Goal: Information Seeking & Learning: Learn about a topic

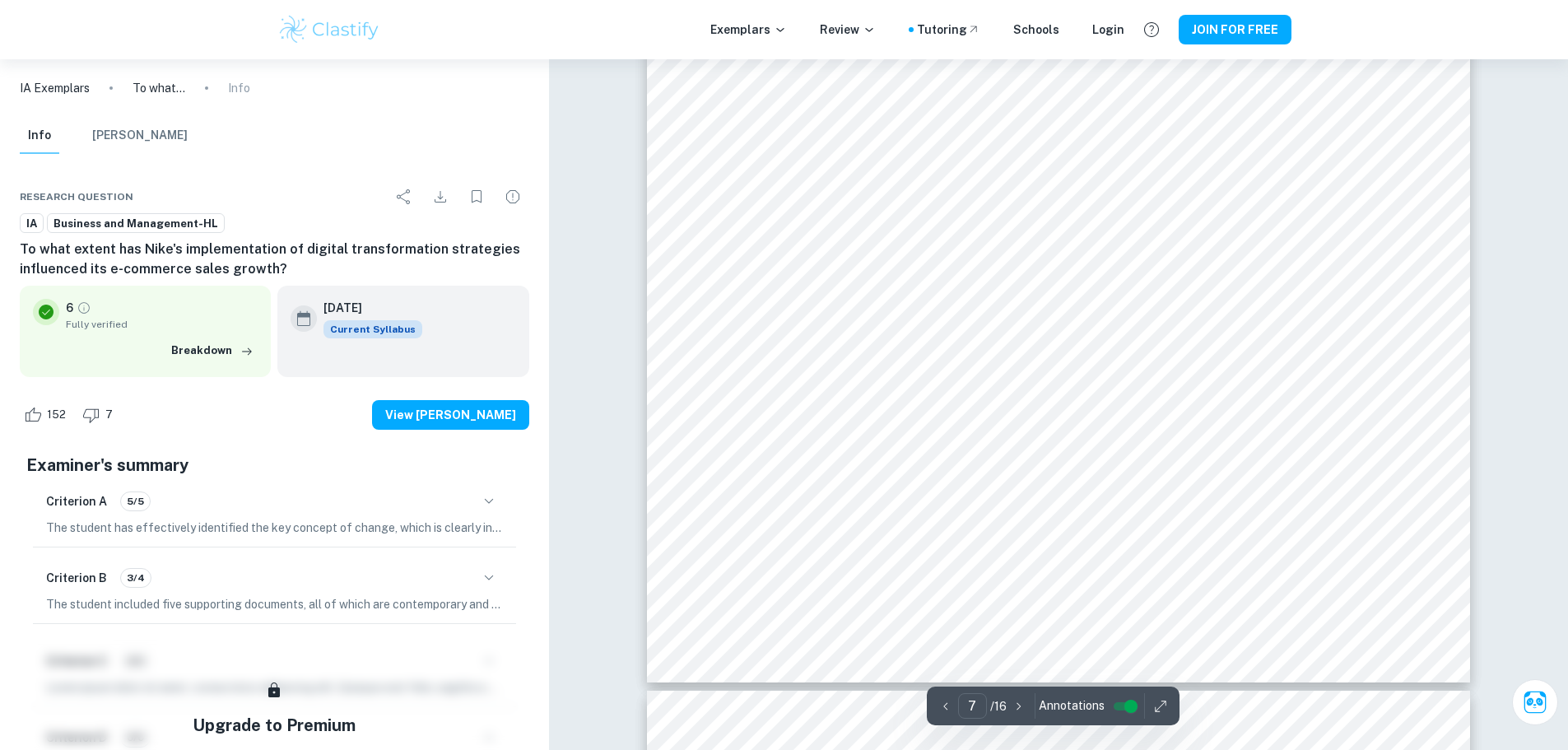
scroll to position [7242, 0]
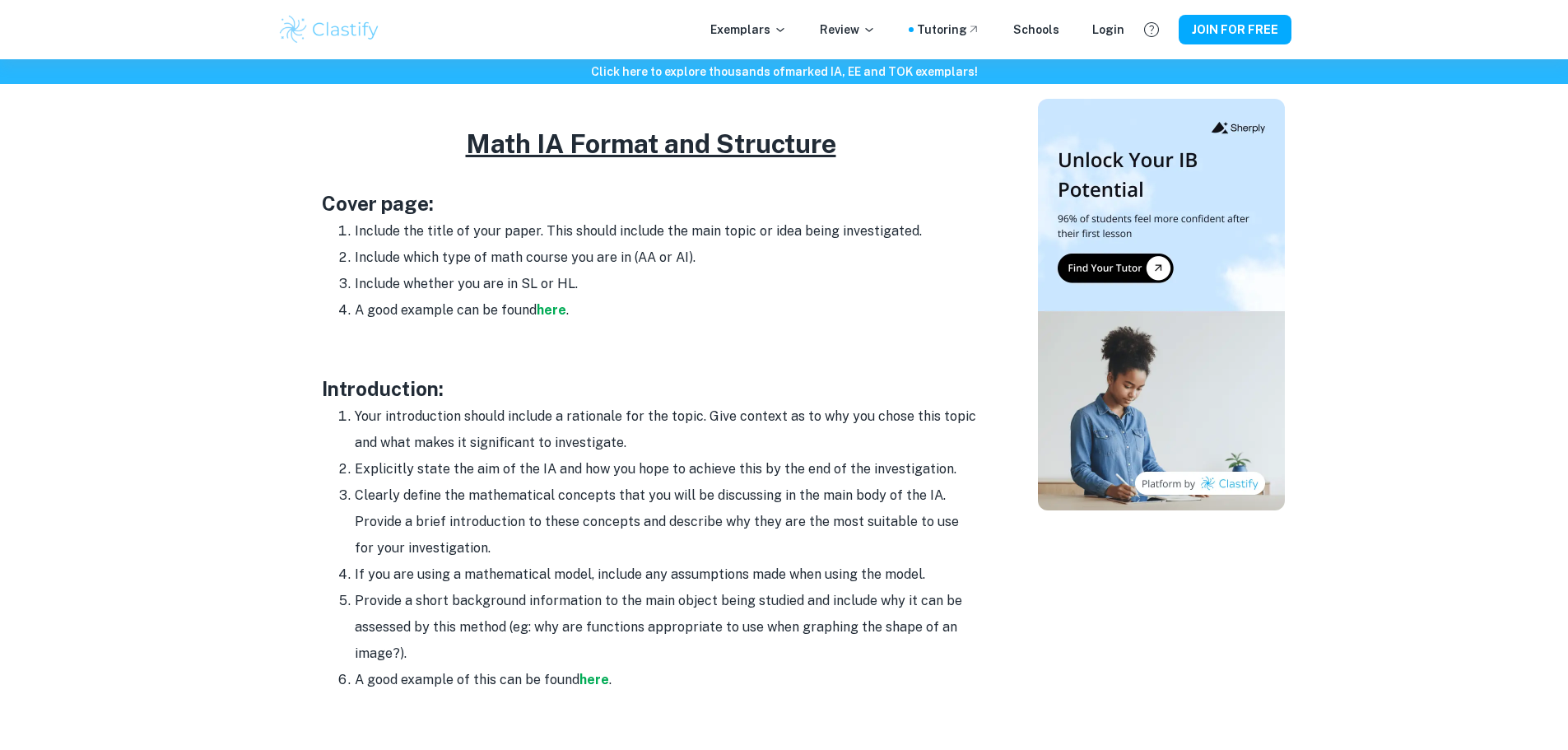
scroll to position [740, 0]
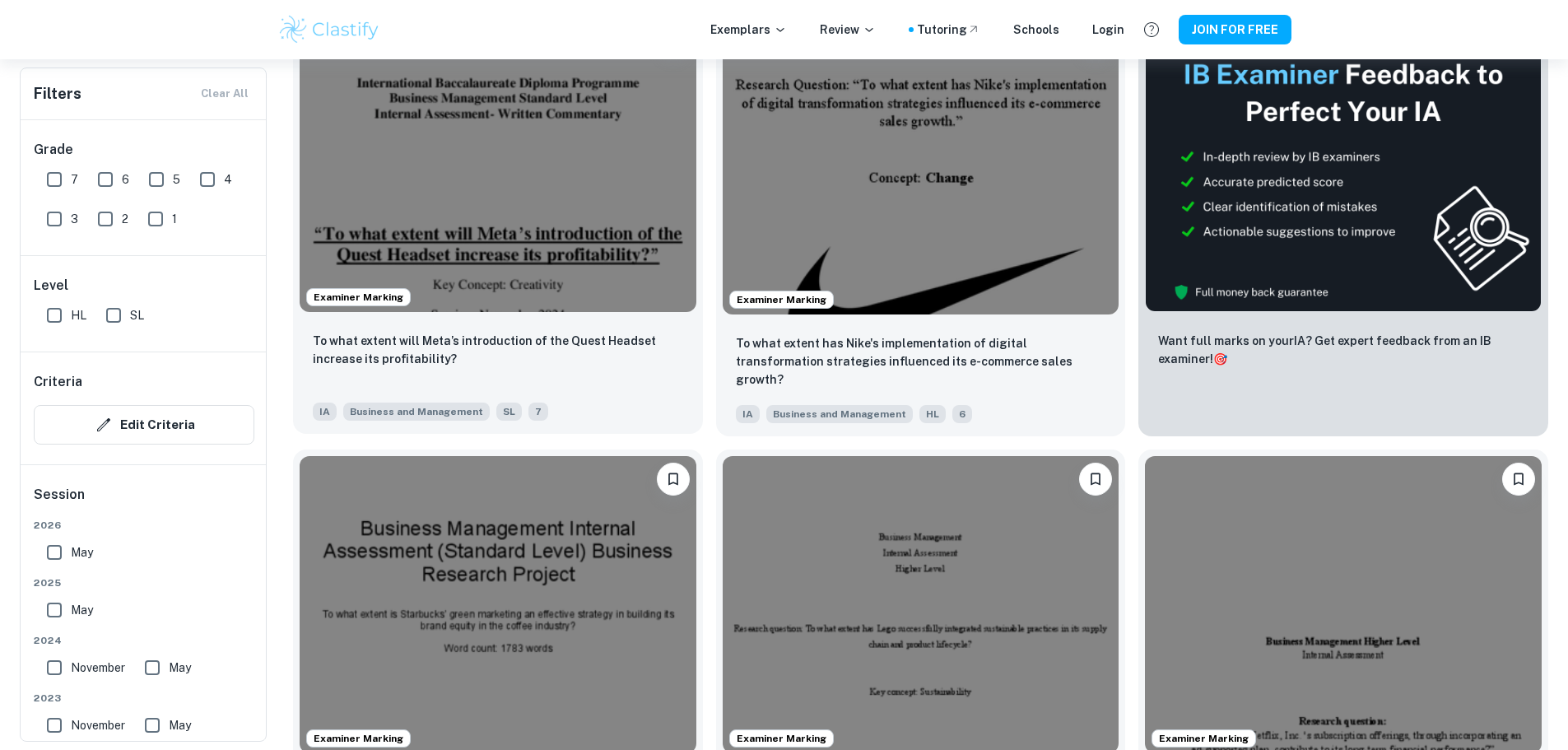
scroll to position [740, 0]
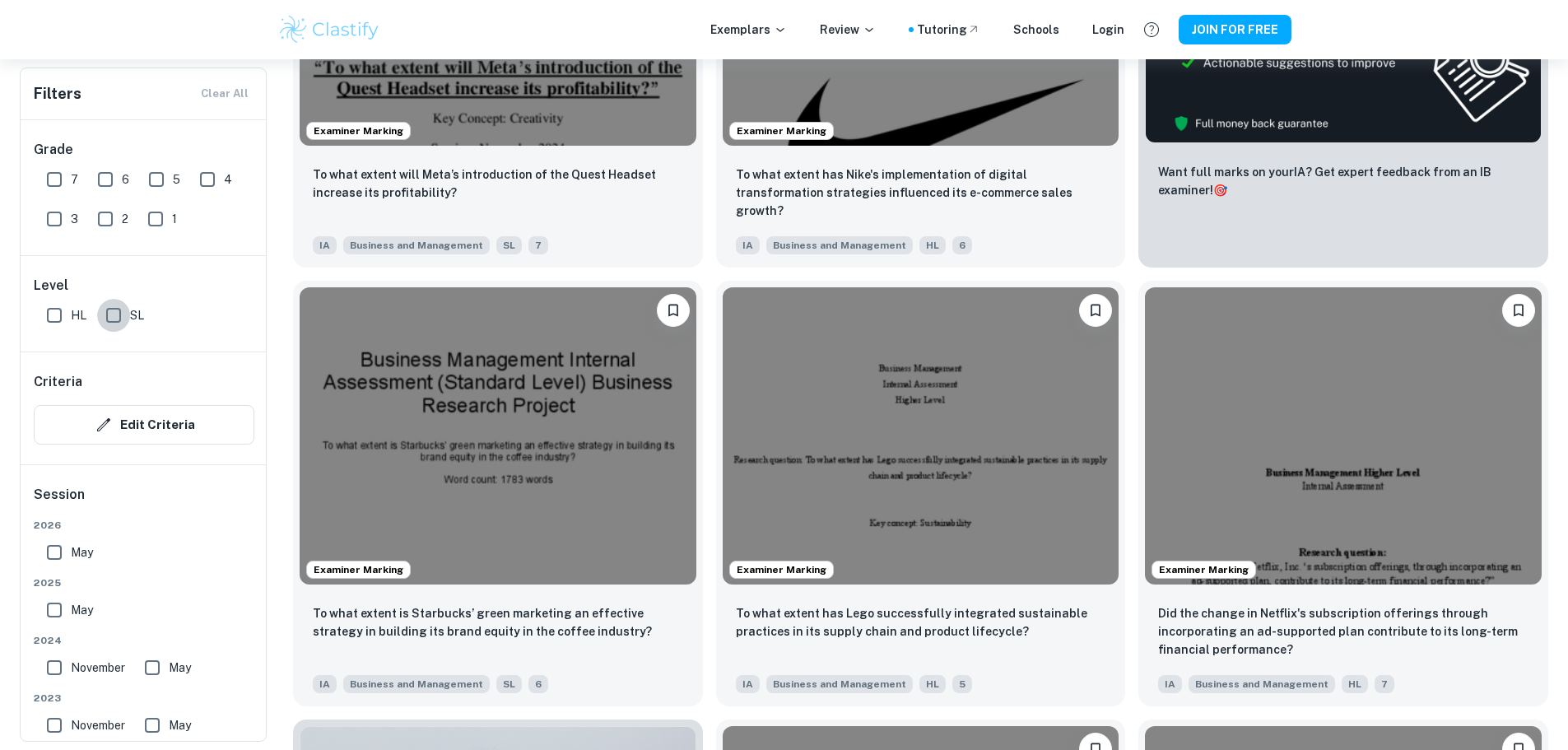
click at [106, 324] on input "SL" at bounding box center [113, 315] width 33 height 33
checkbox input "true"
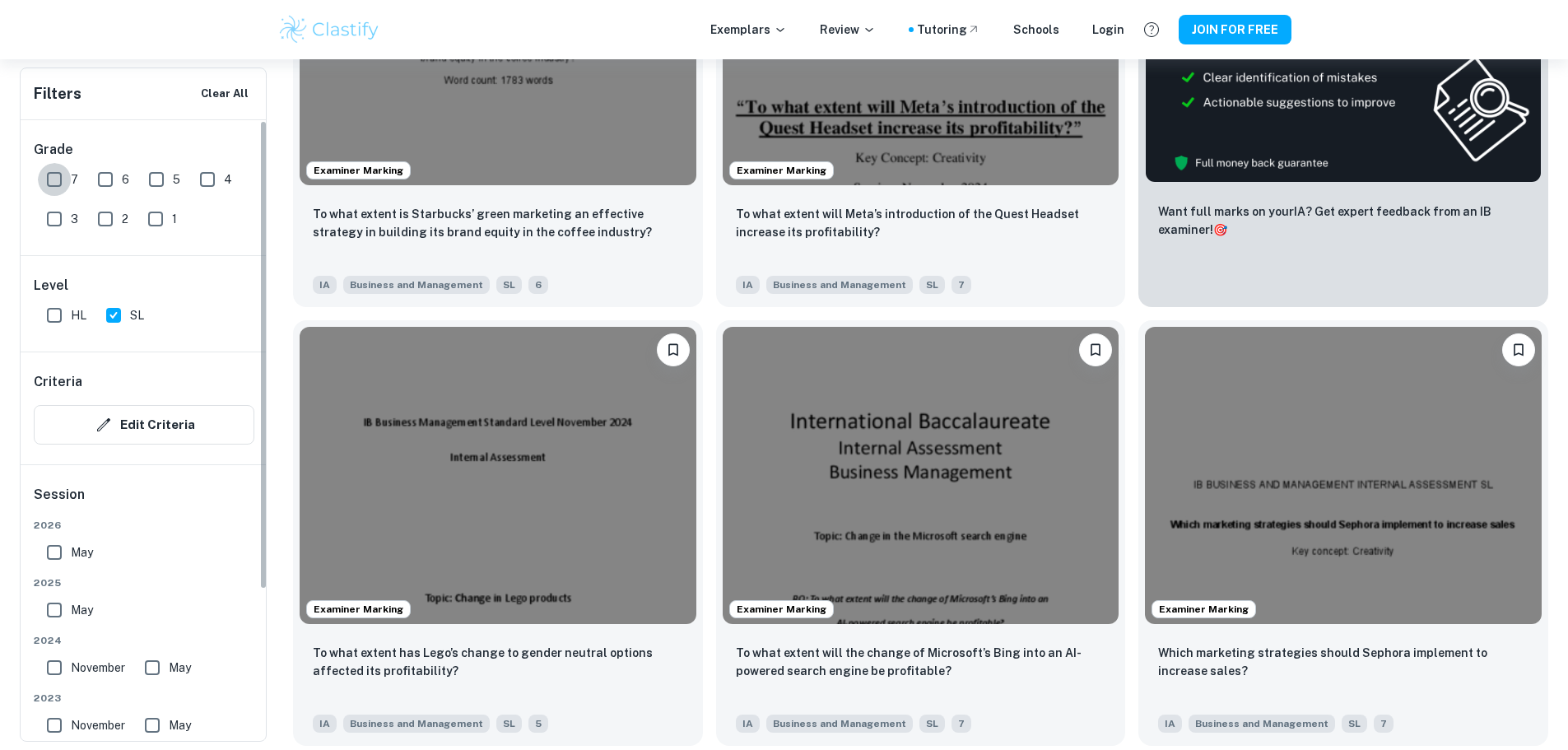
click at [43, 177] on input "7" at bounding box center [54, 179] width 33 height 33
checkbox input "true"
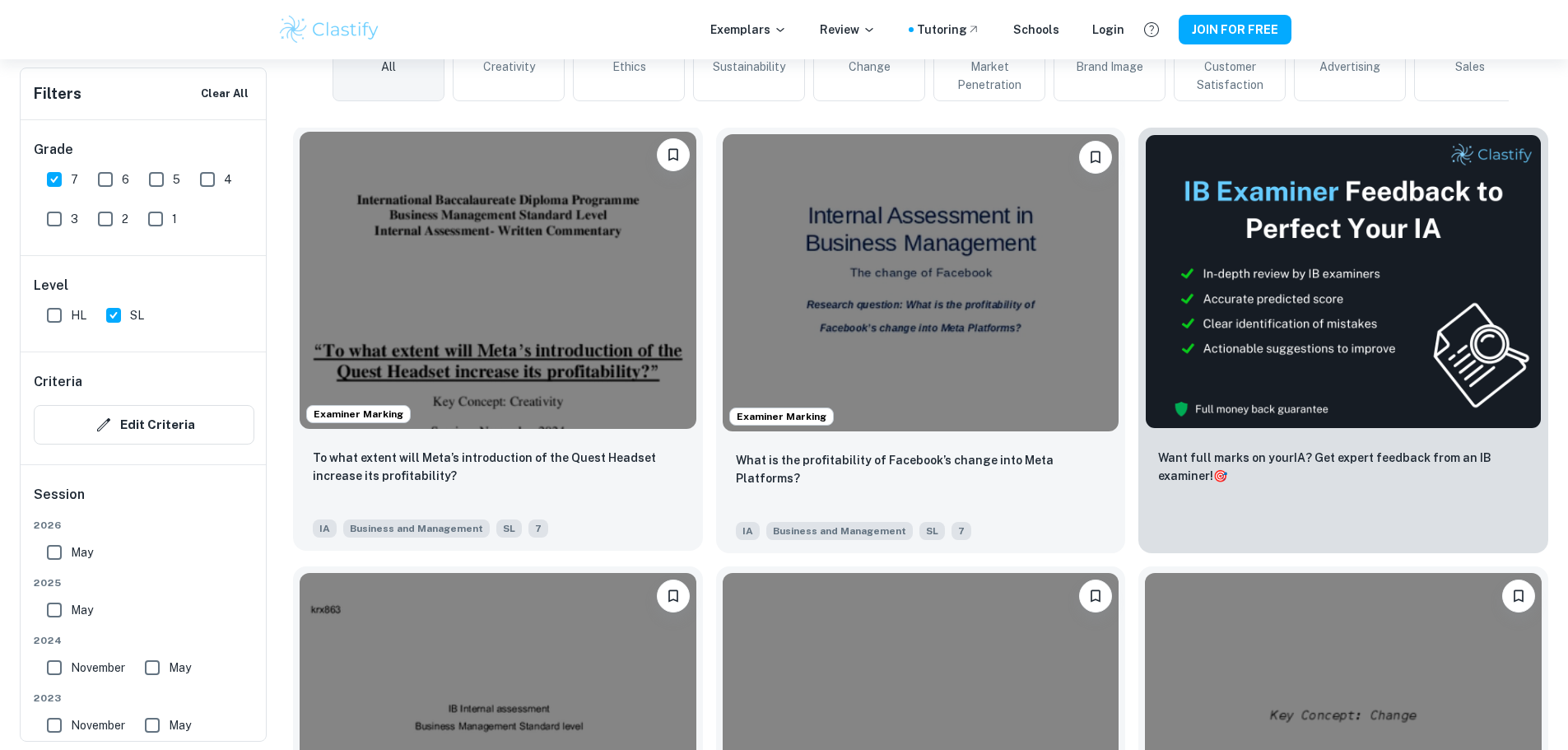
scroll to position [494, 0]
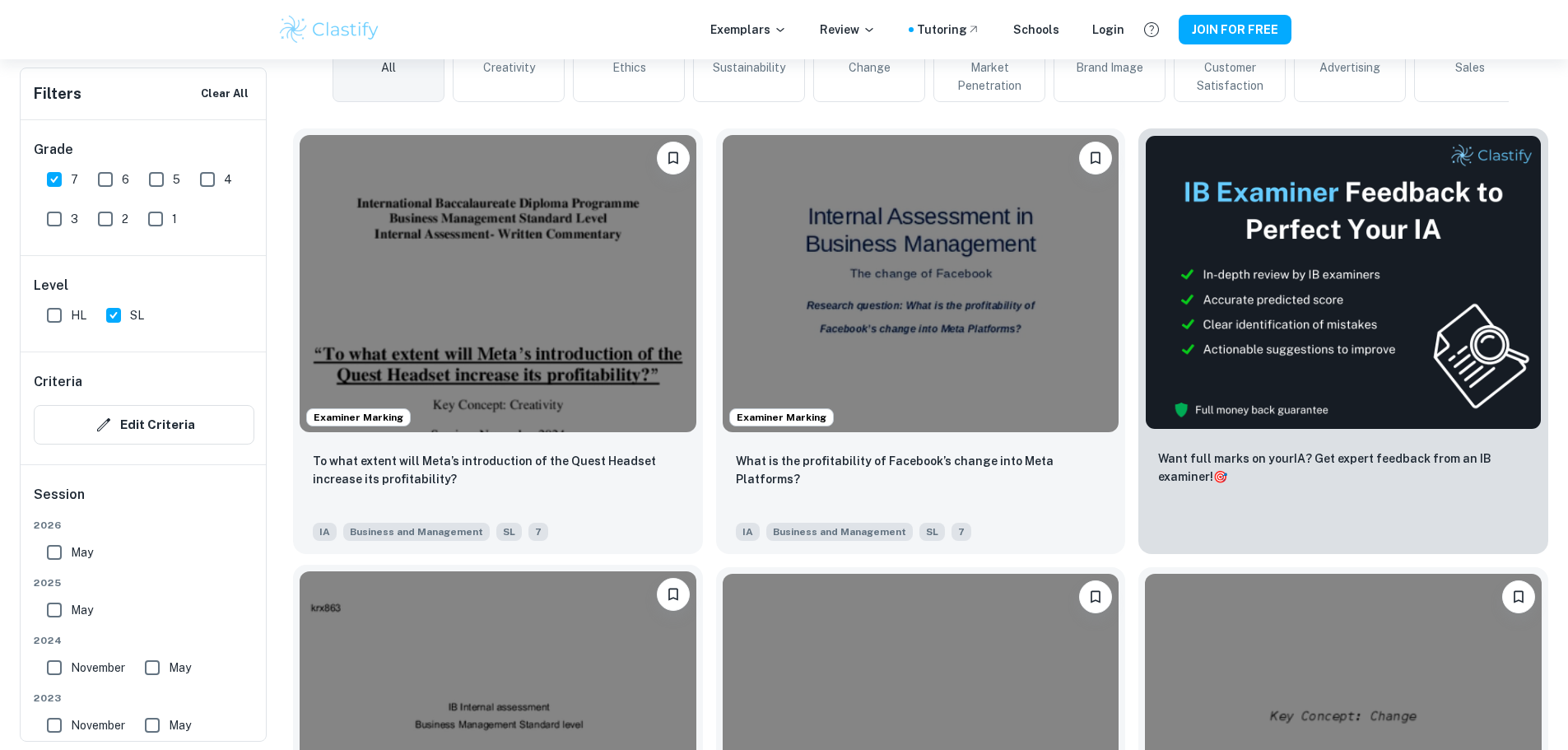
click at [696, 571] on img at bounding box center [498, 719] width 397 height 297
